Goal: Task Accomplishment & Management: Manage account settings

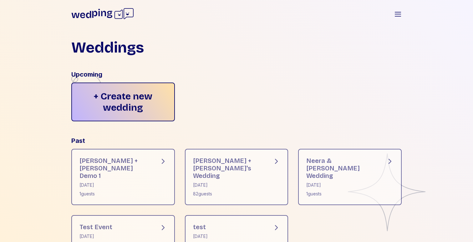
click at [277, 85] on div "+ Create new wedding" at bounding box center [236, 102] width 330 height 39
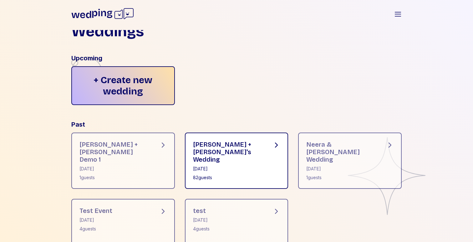
scroll to position [39, 0]
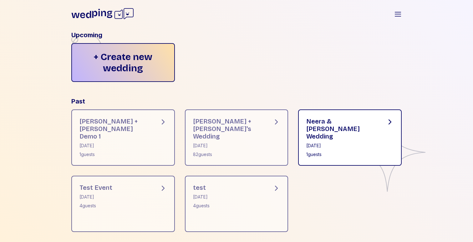
click at [350, 125] on div "Neera & [PERSON_NAME] Wedding" at bounding box center [341, 129] width 70 height 23
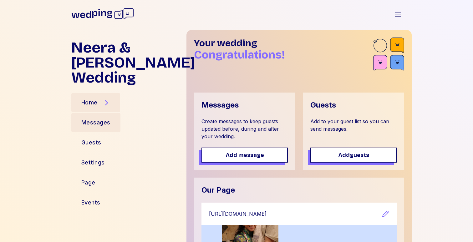
click at [87, 123] on div "Messages" at bounding box center [95, 122] width 29 height 9
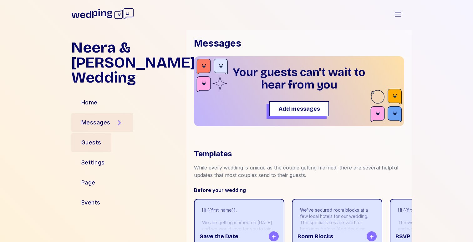
click at [92, 138] on div "Guests" at bounding box center [91, 142] width 40 height 19
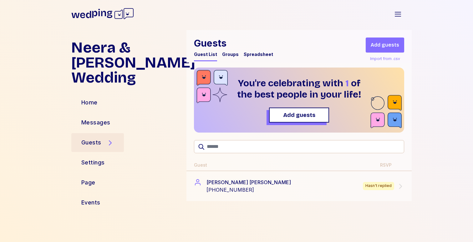
click at [444, 46] on div "Neera & [PERSON_NAME] Wedding Home Messages Guests Settings Page Events Guests …" at bounding box center [236, 136] width 473 height 212
